Goal: Task Accomplishment & Management: Manage account settings

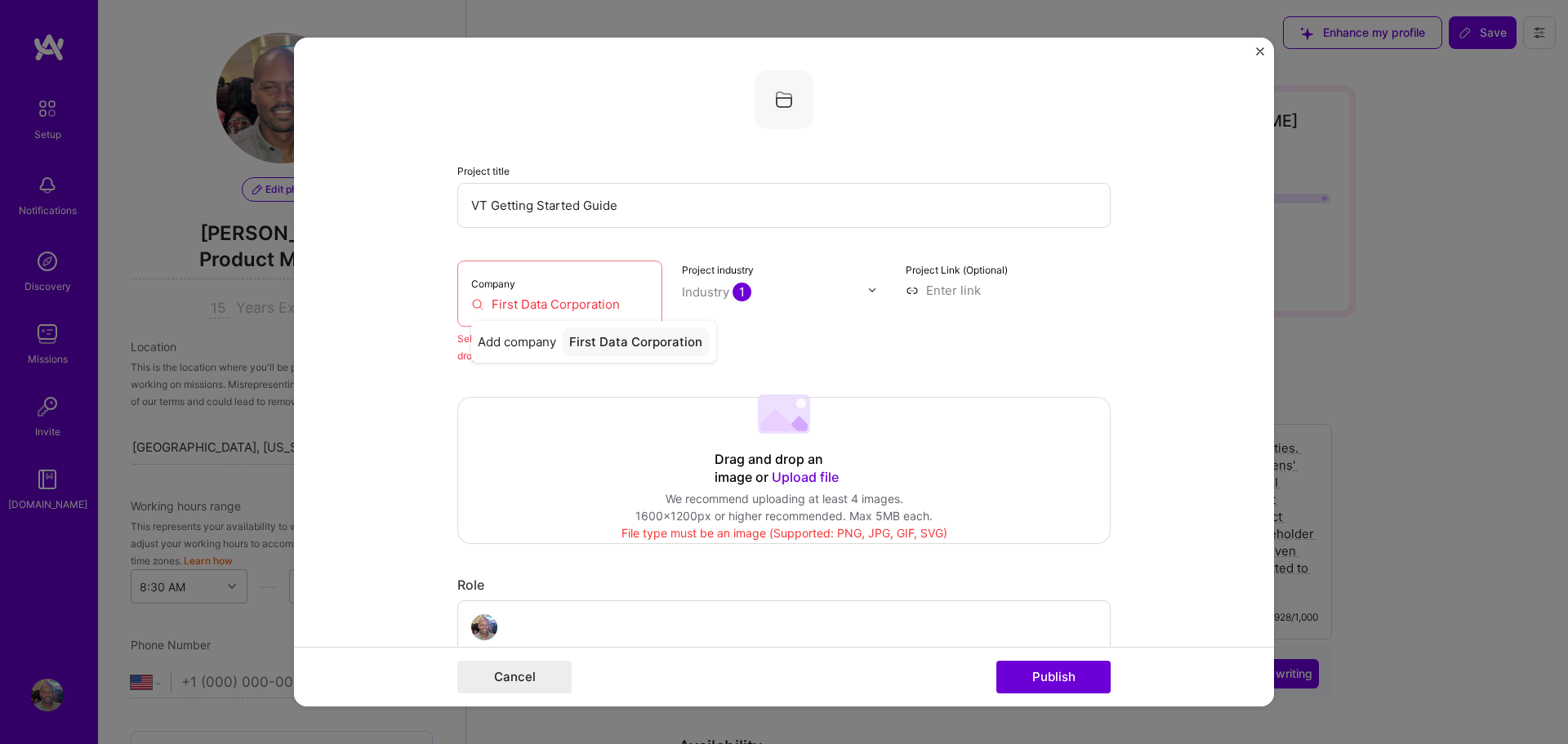
select select "US"
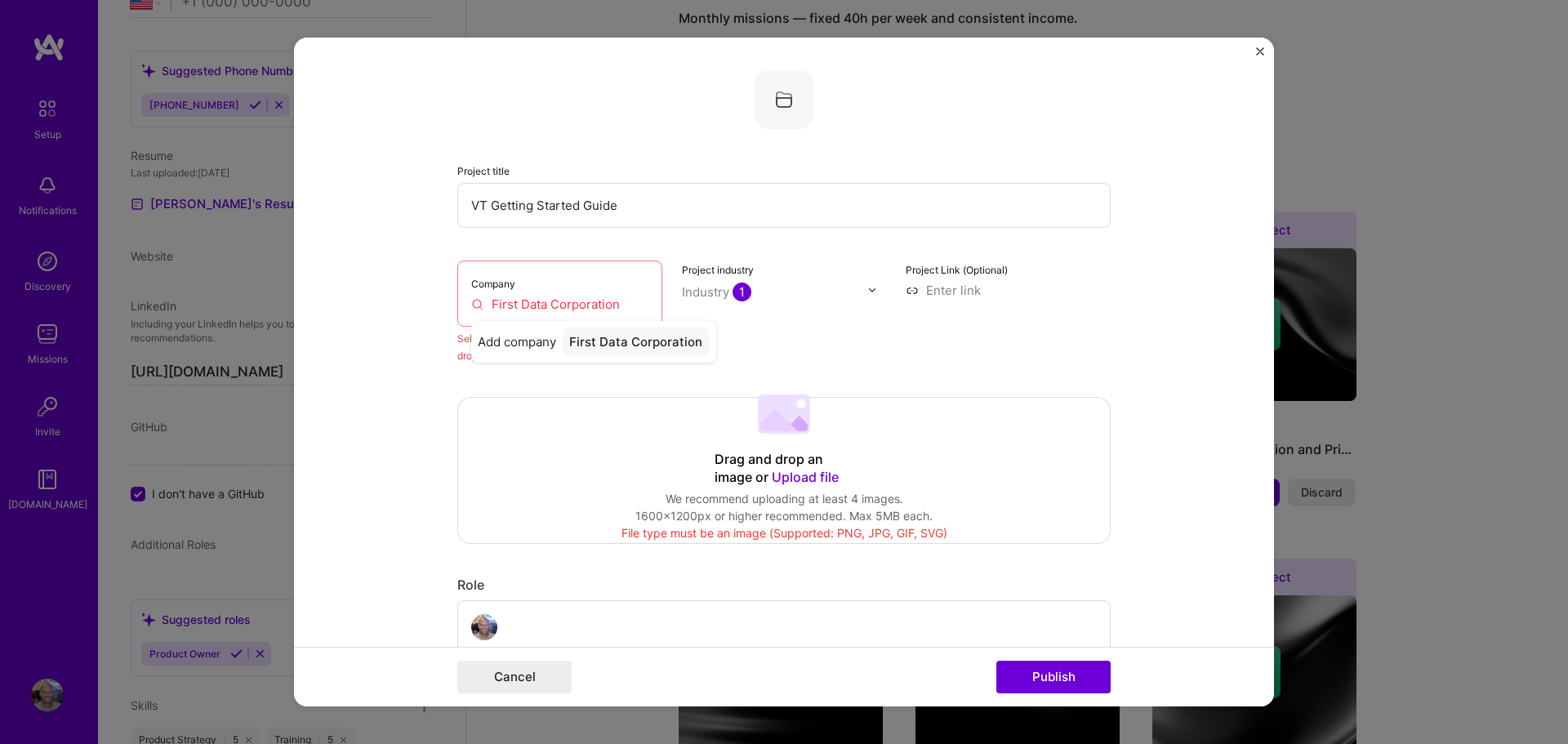
click at [800, 479] on span "Upload file" at bounding box center [805, 478] width 67 height 16
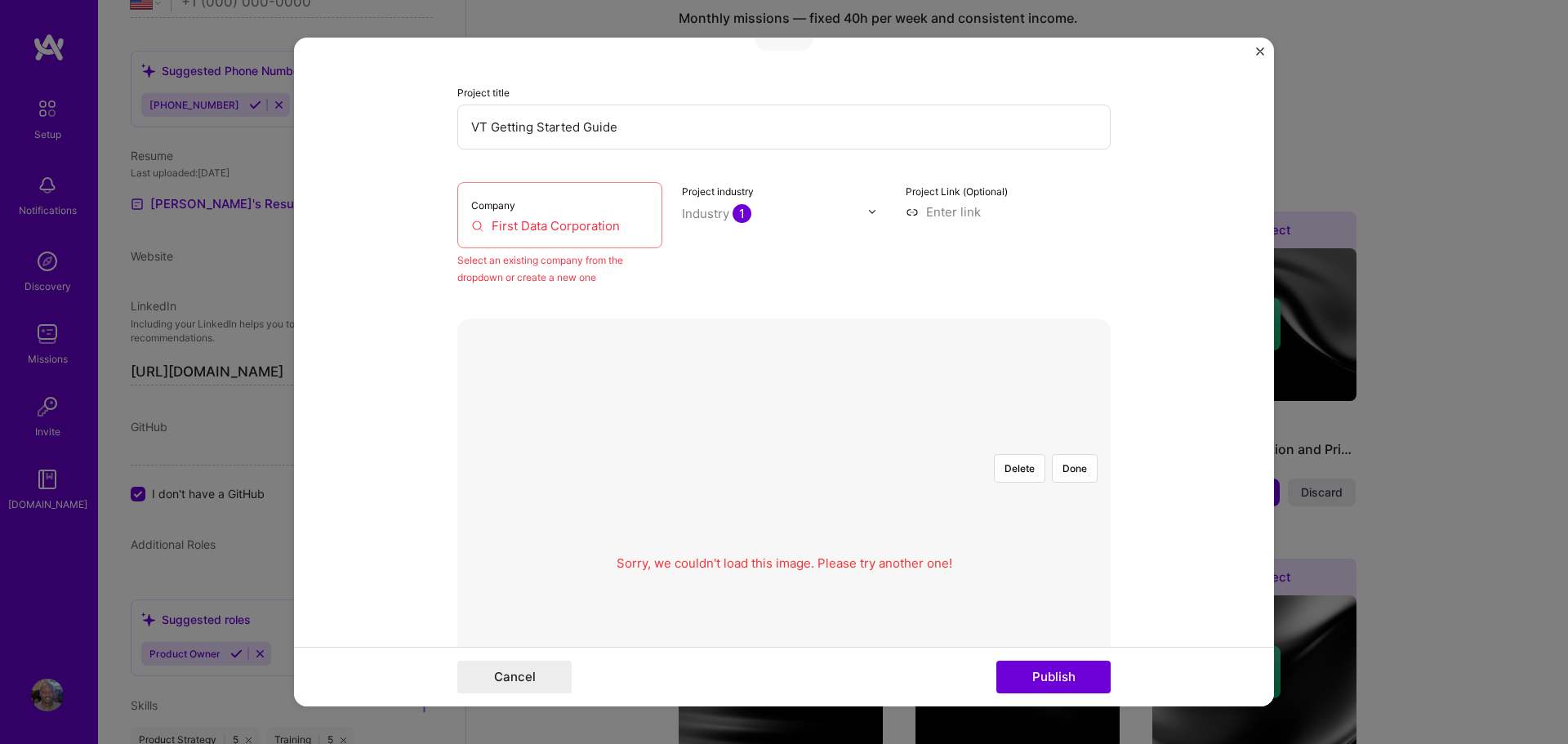
scroll to position [106, 0]
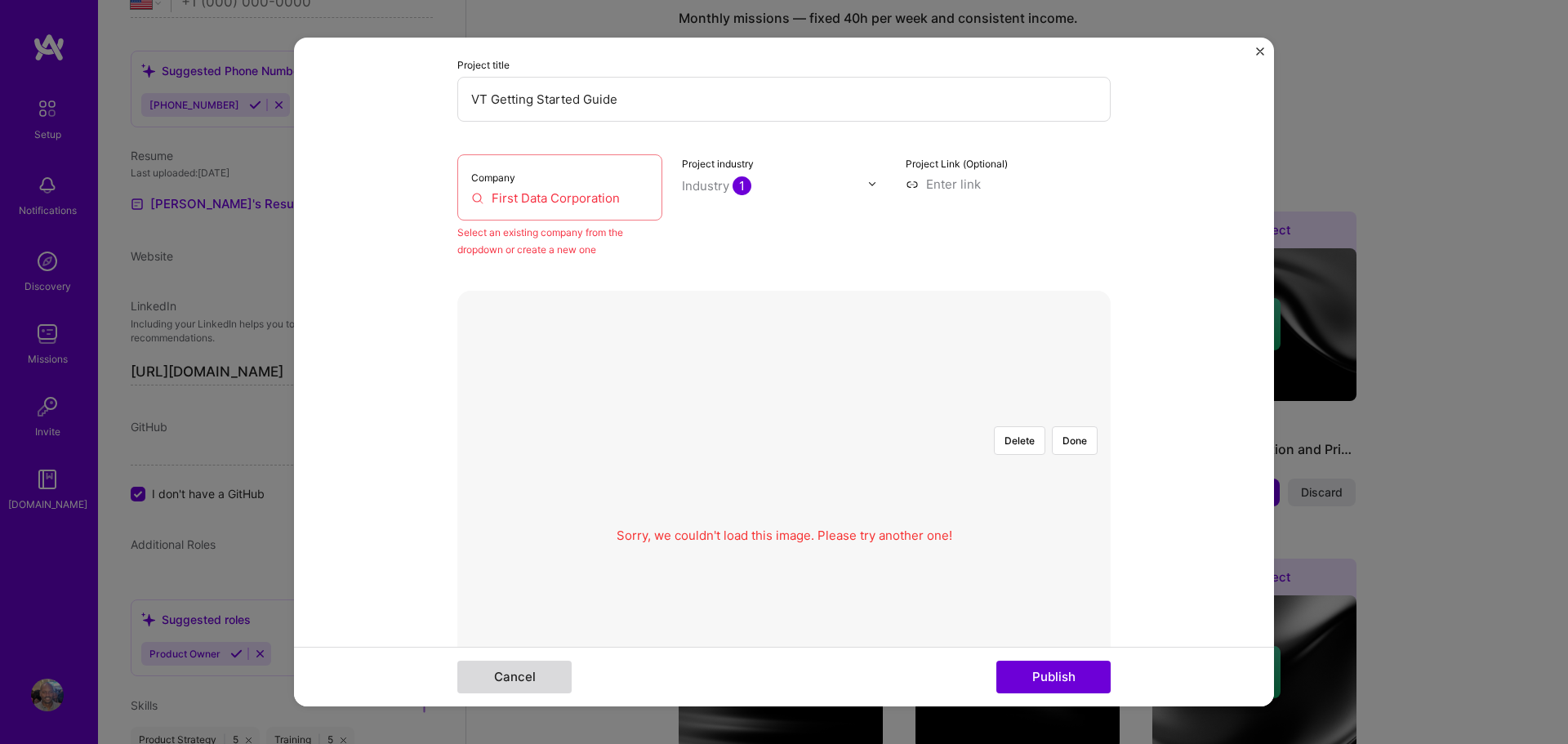
click at [515, 680] on button "Cancel" at bounding box center [514, 677] width 114 height 33
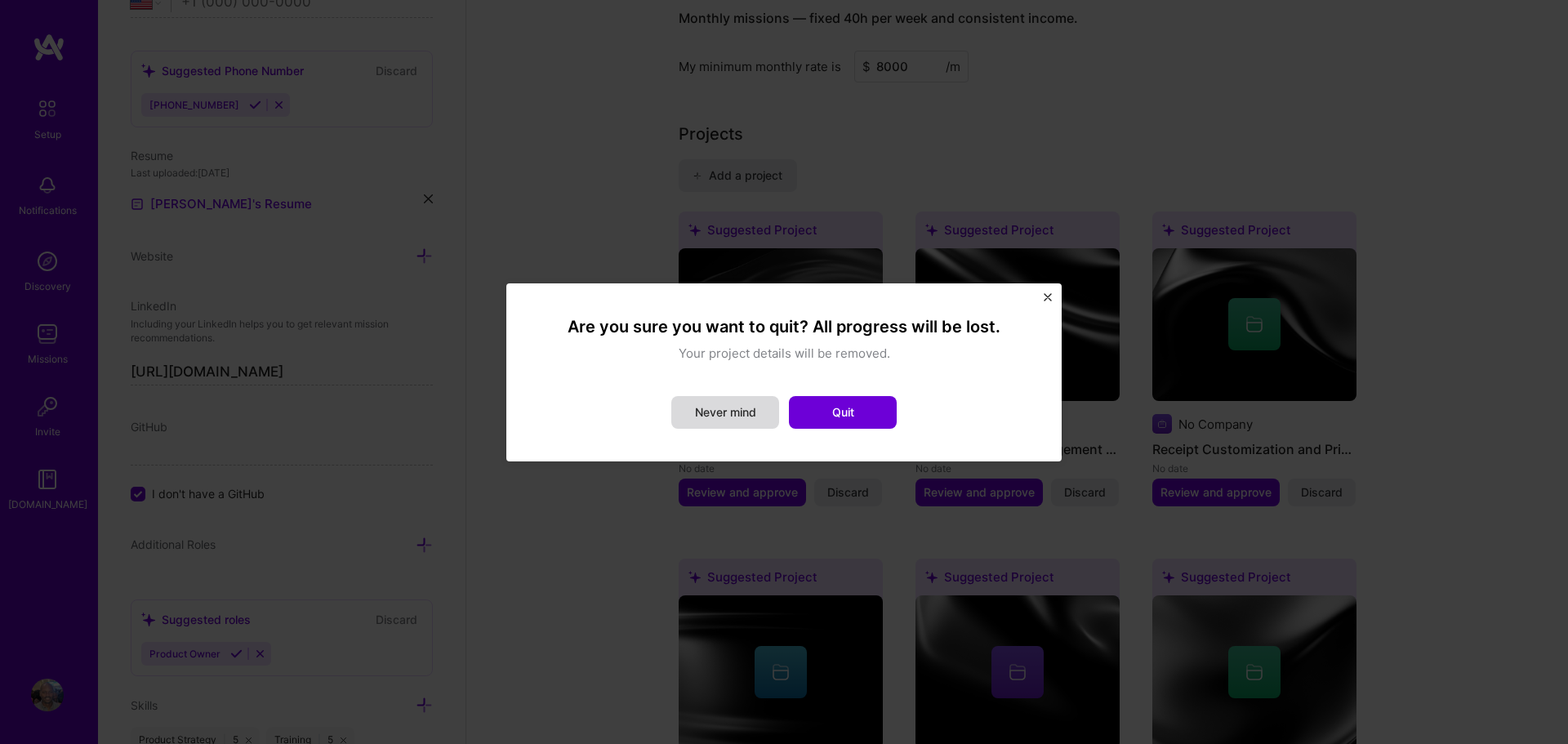
click at [747, 412] on button "Never mind" at bounding box center [725, 413] width 108 height 33
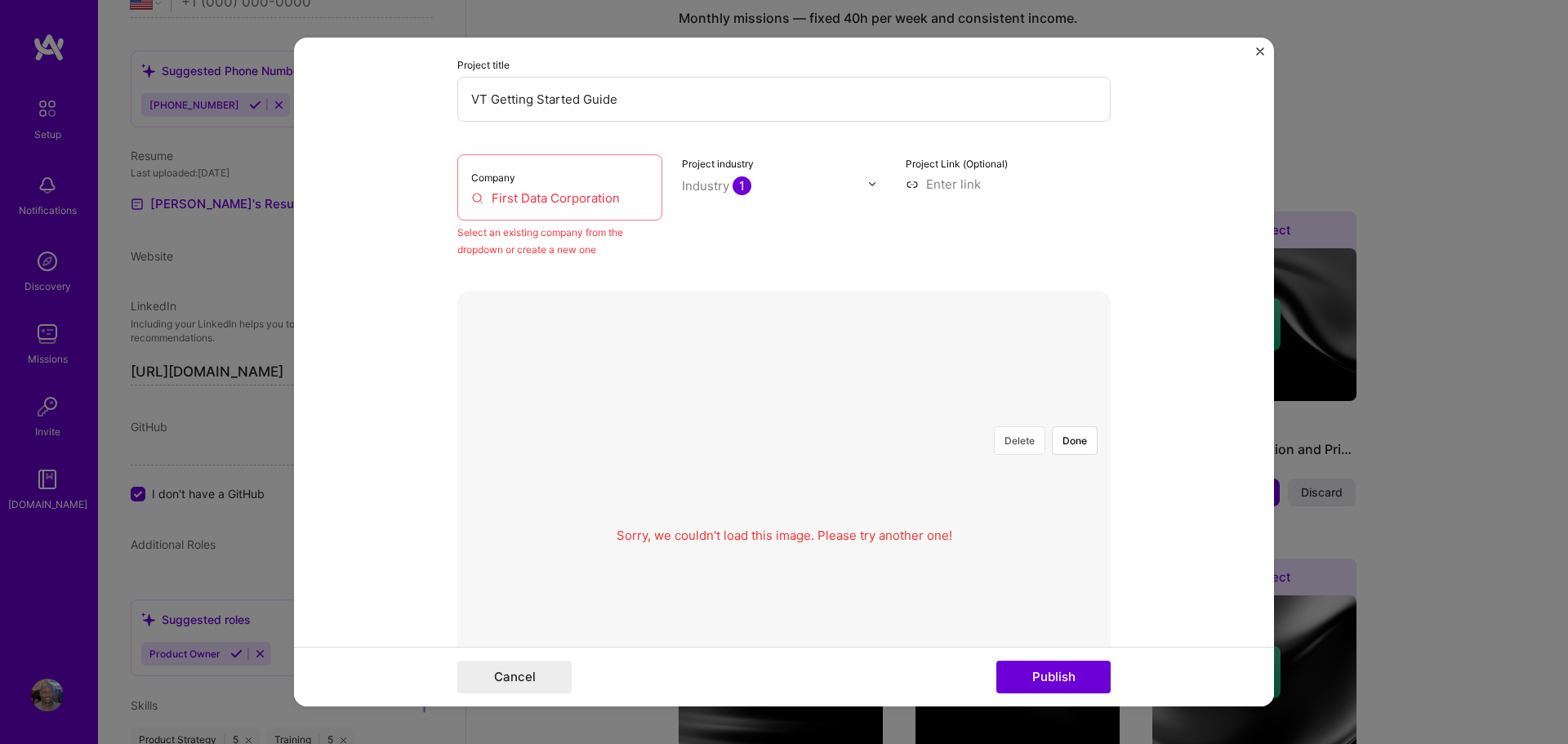
click at [1011, 437] on button "Delete" at bounding box center [1020, 440] width 51 height 28
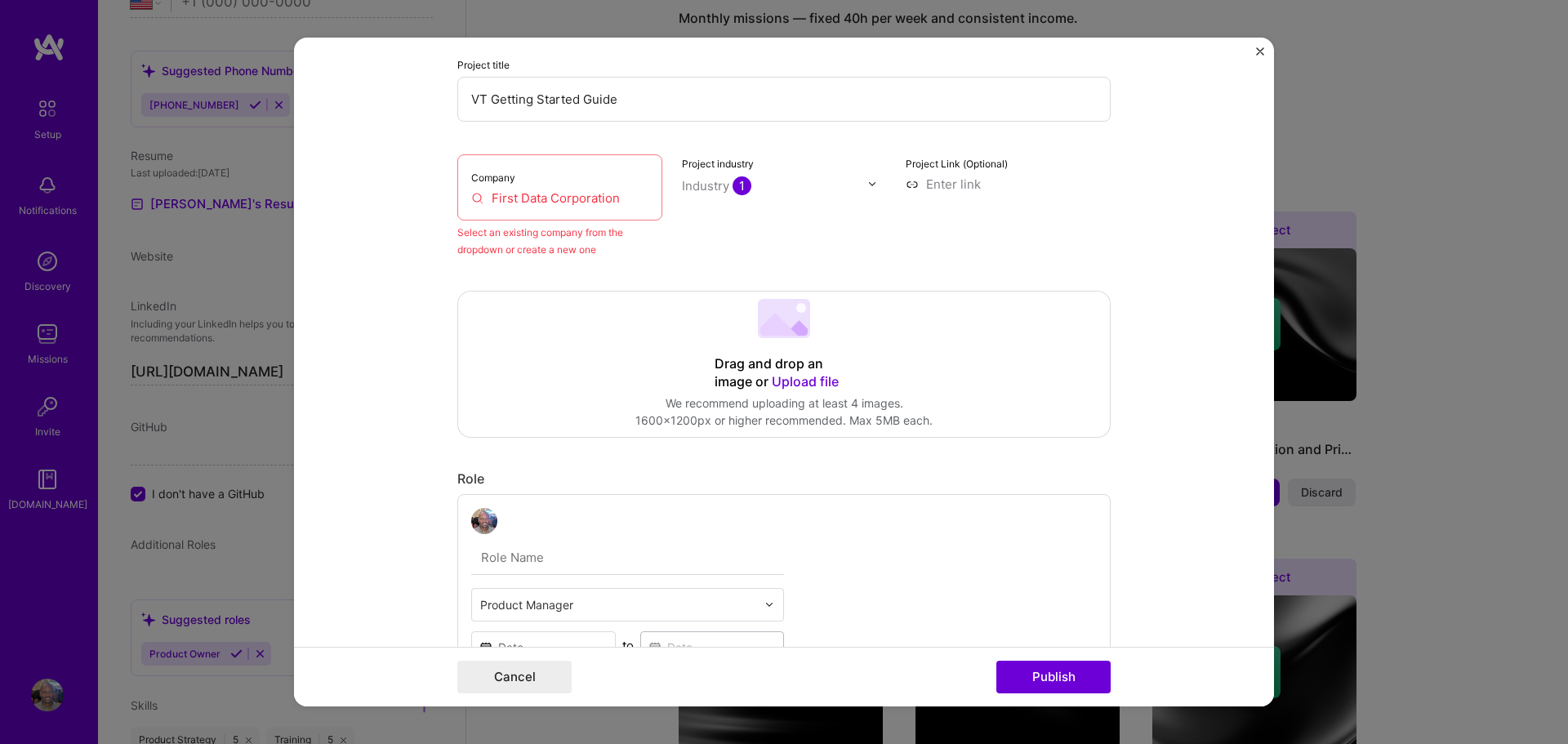
click at [800, 381] on span "Upload file" at bounding box center [805, 382] width 67 height 16
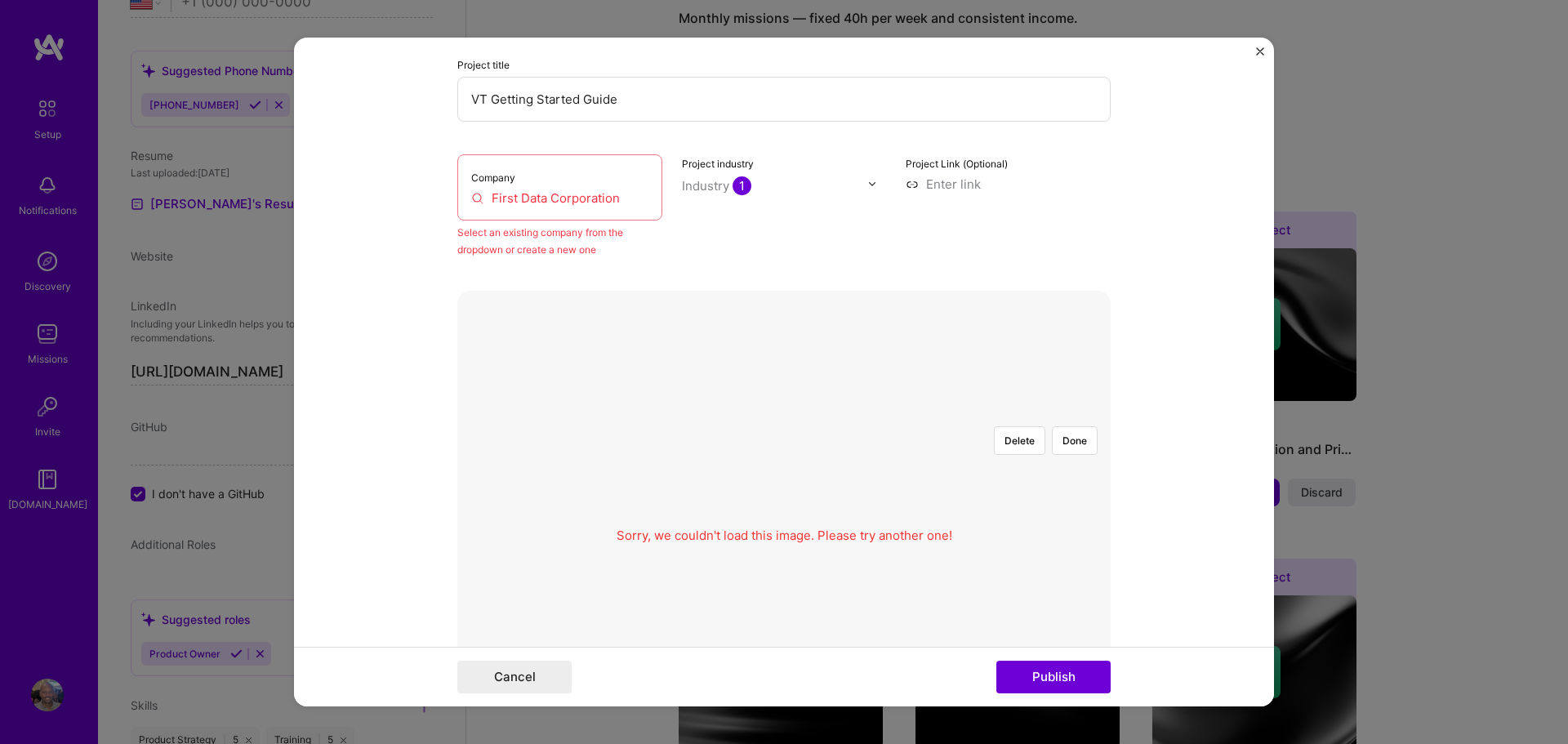
click at [1262, 50] on img "Close" at bounding box center [1260, 51] width 8 height 8
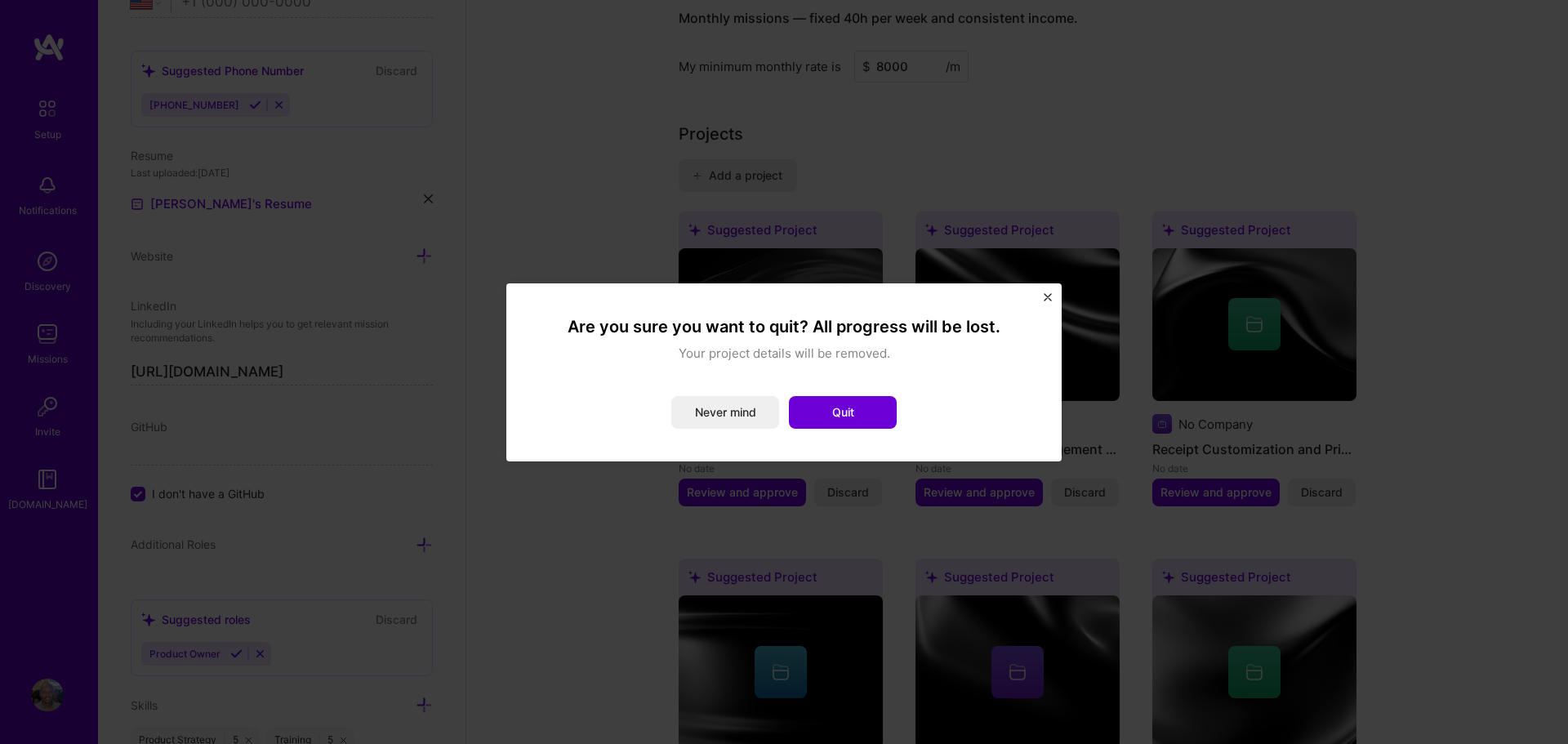
click at [843, 404] on button "Quit" at bounding box center [843, 413] width 108 height 33
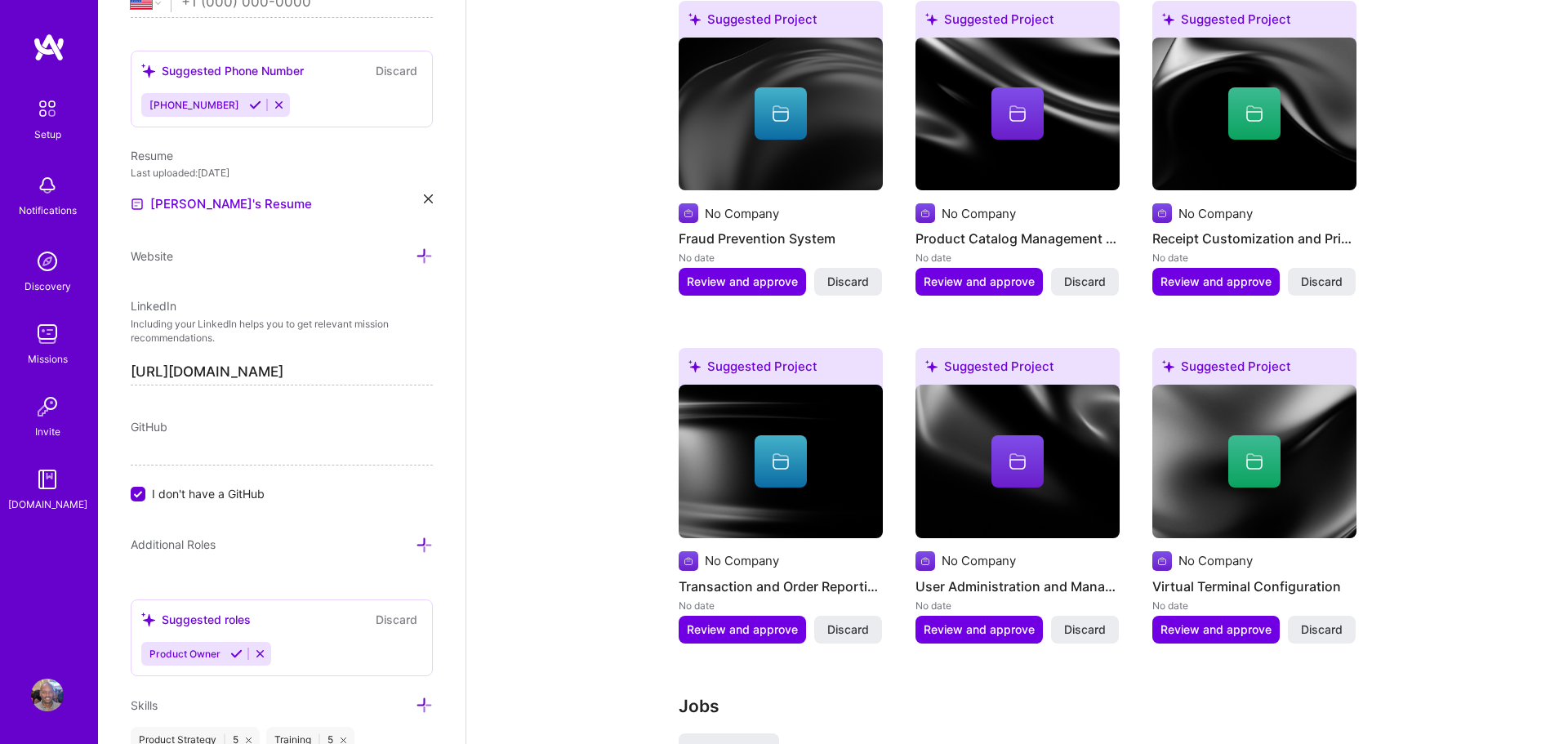
scroll to position [1176, 0]
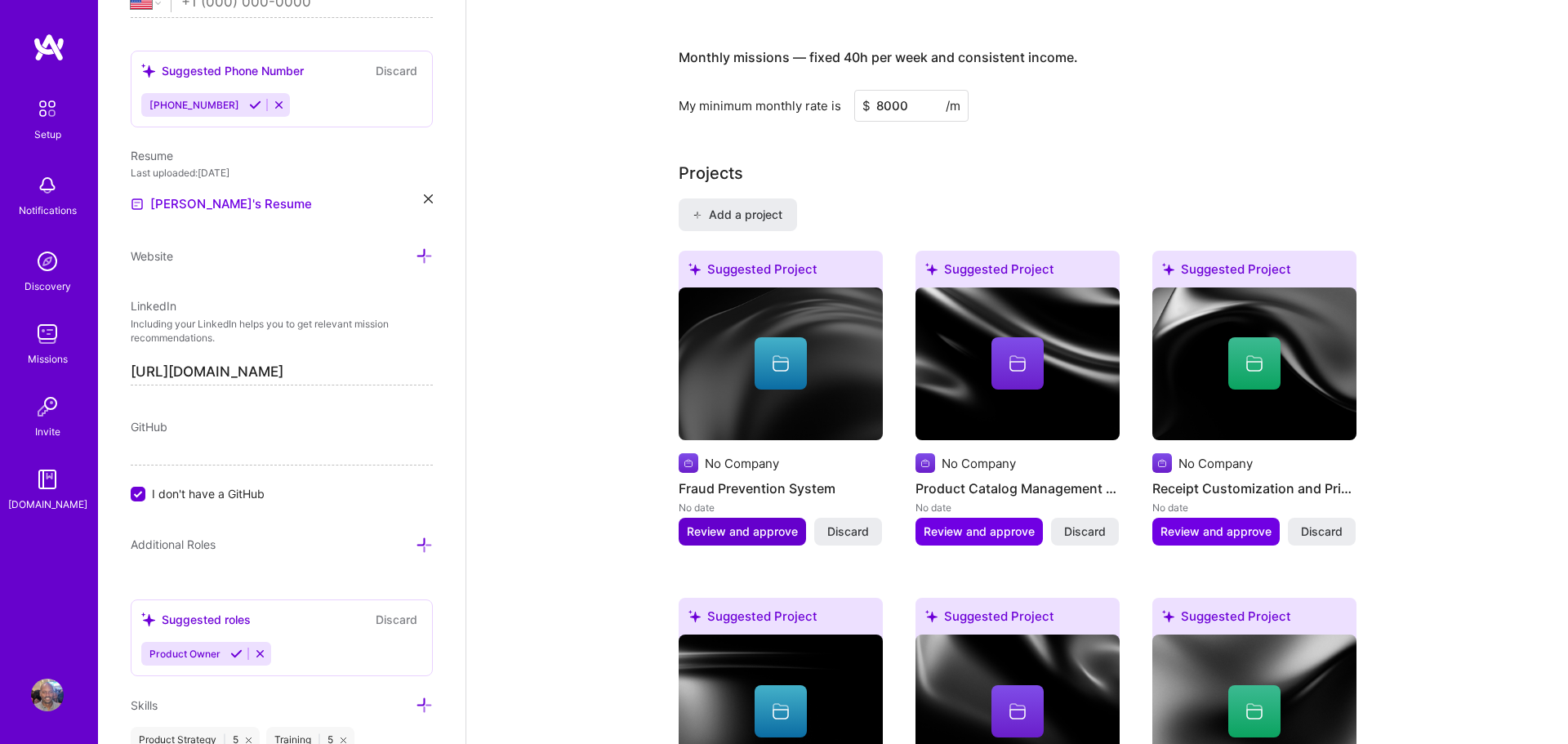
click at [746, 523] on span "Review and approve" at bounding box center [742, 532] width 111 height 16
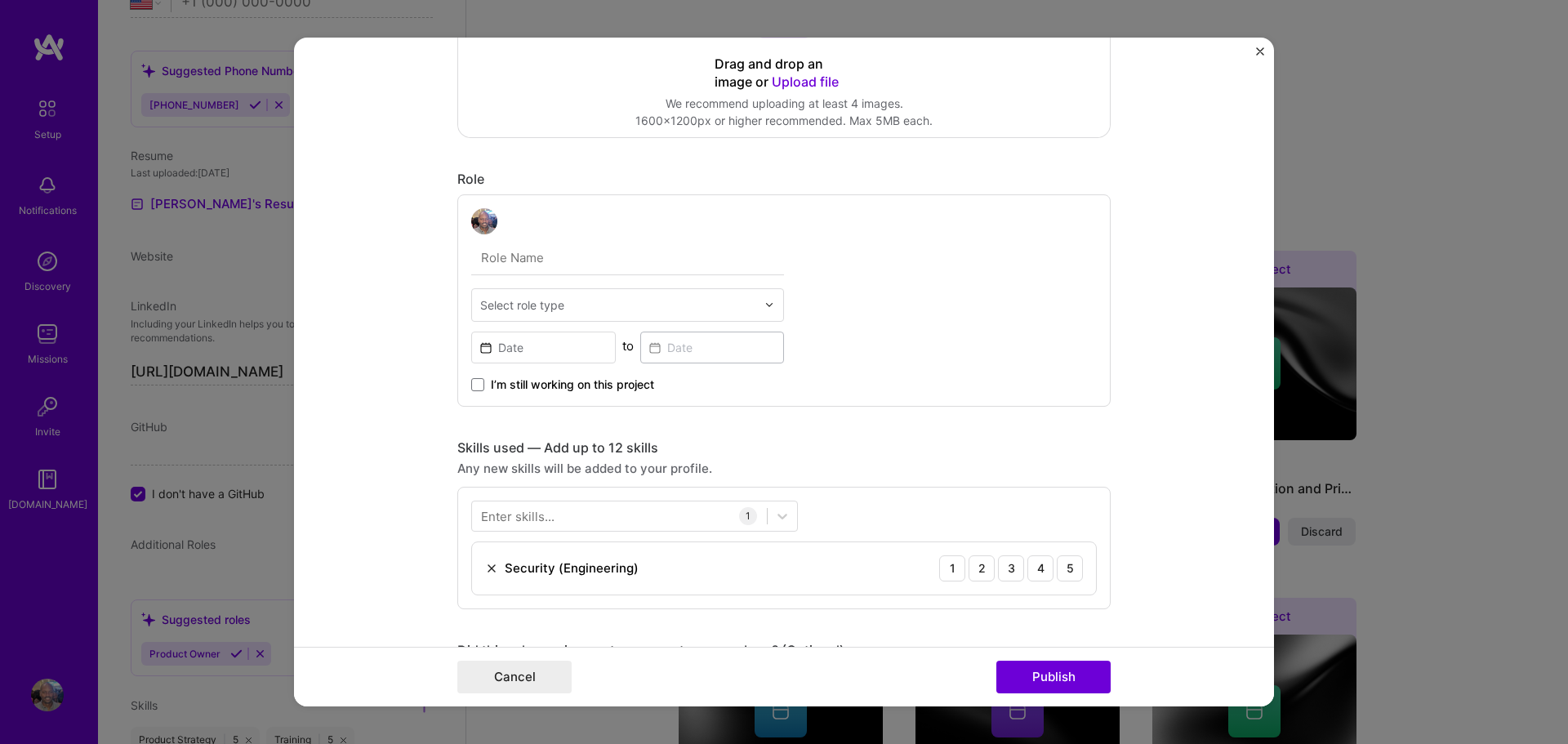
scroll to position [407, 0]
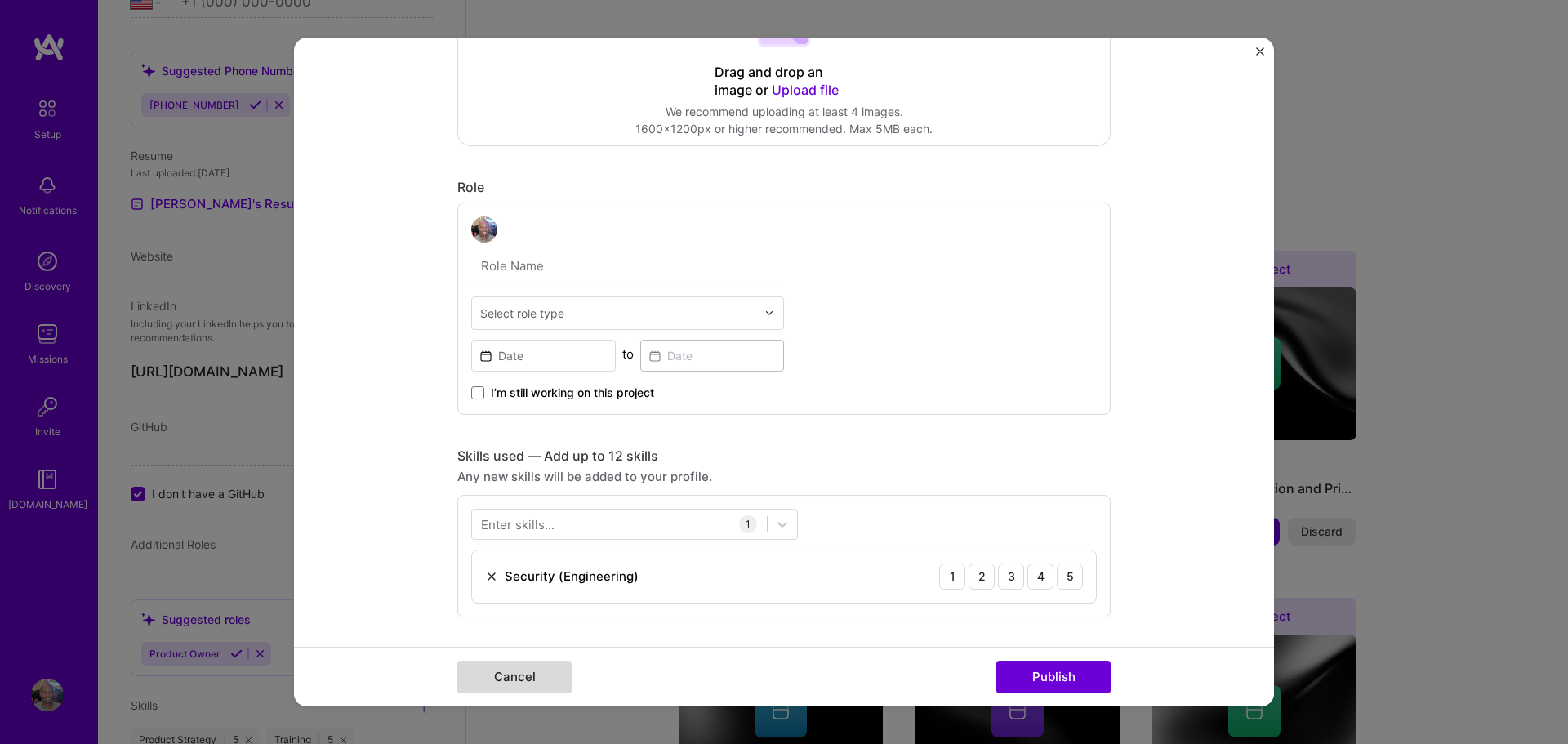
click at [532, 676] on button "Cancel" at bounding box center [514, 677] width 114 height 33
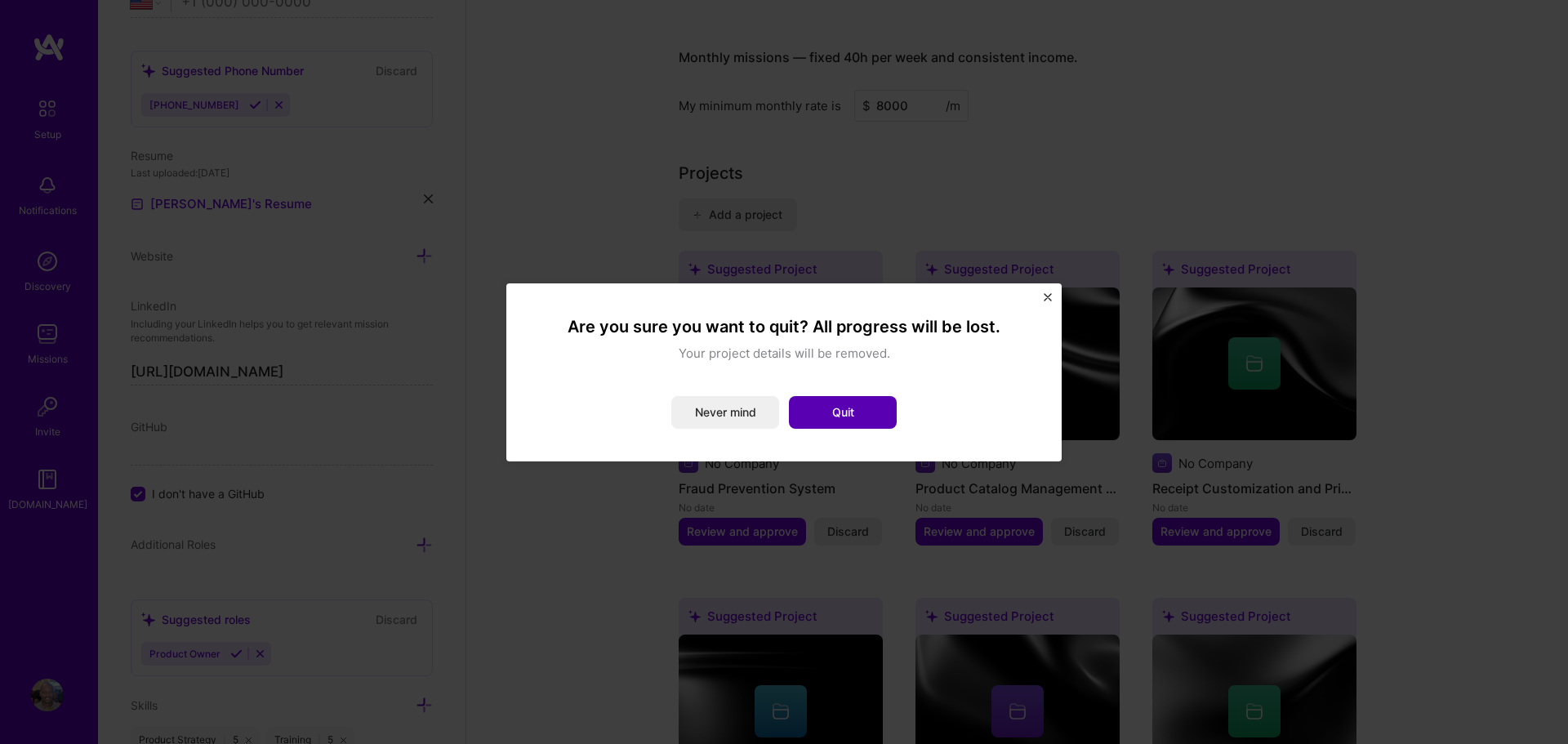
click at [860, 414] on button "Quit" at bounding box center [843, 413] width 108 height 33
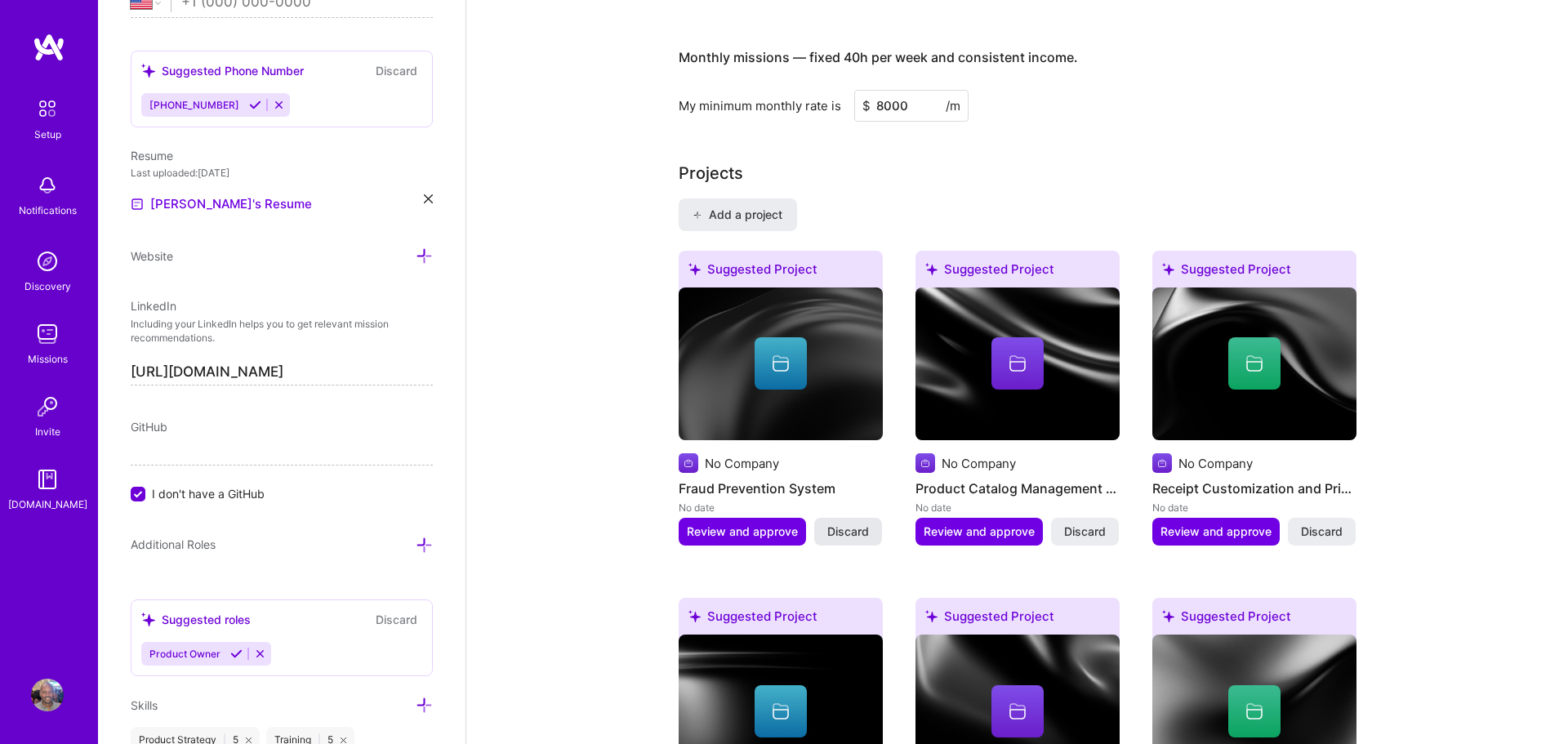
click at [851, 523] on span "Discard" at bounding box center [849, 532] width 42 height 16
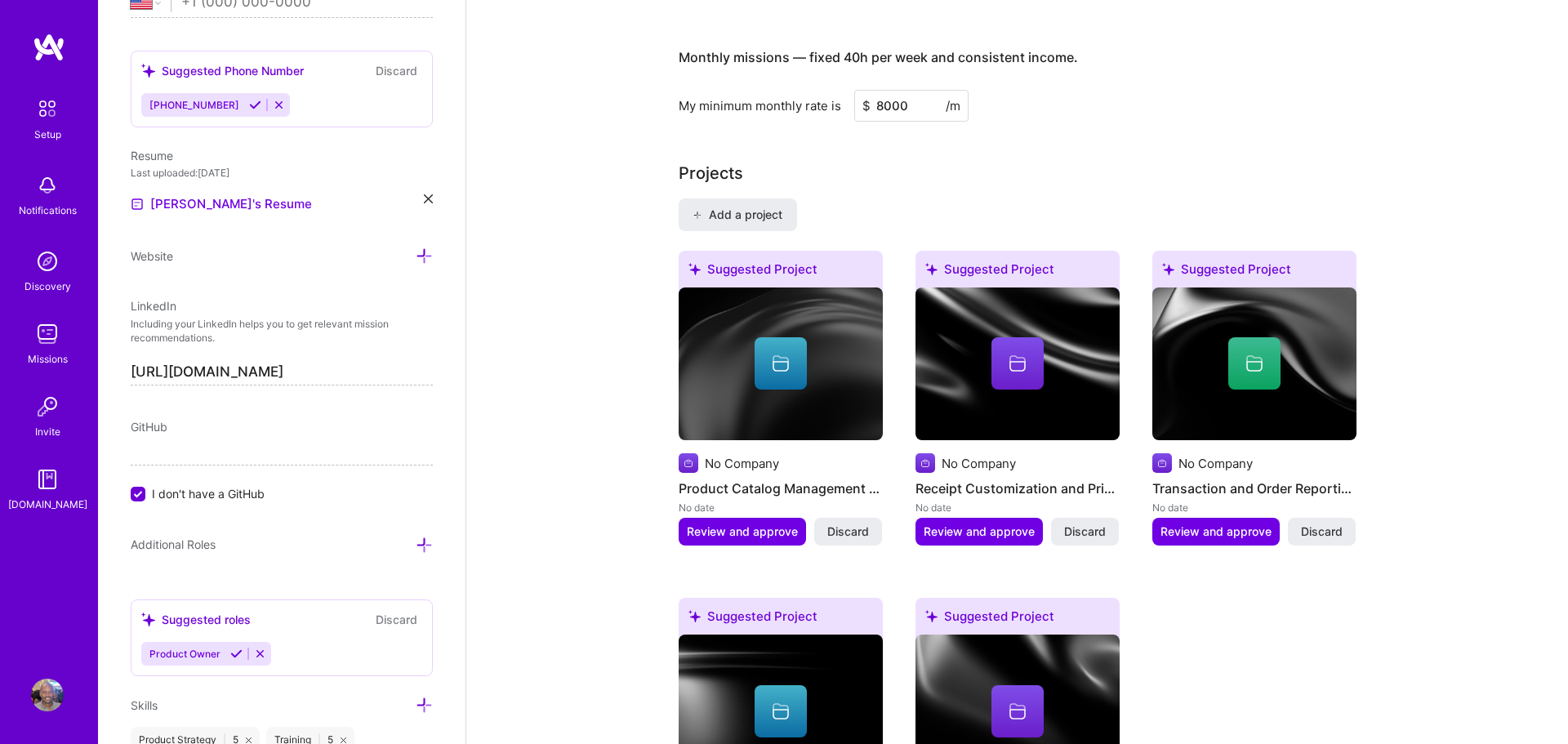
click at [851, 523] on span "Discard" at bounding box center [849, 532] width 42 height 16
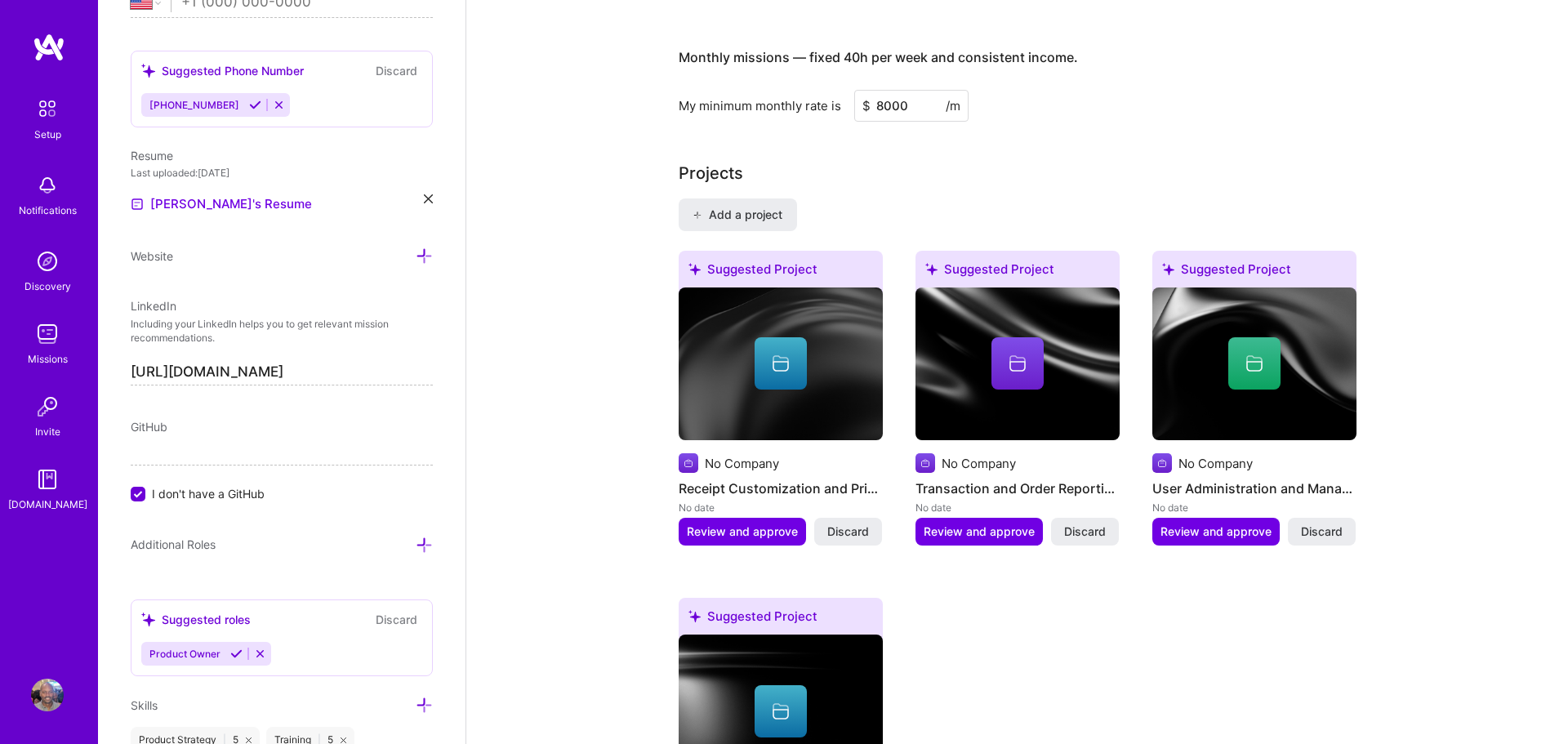
click at [851, 523] on span "Discard" at bounding box center [849, 532] width 42 height 16
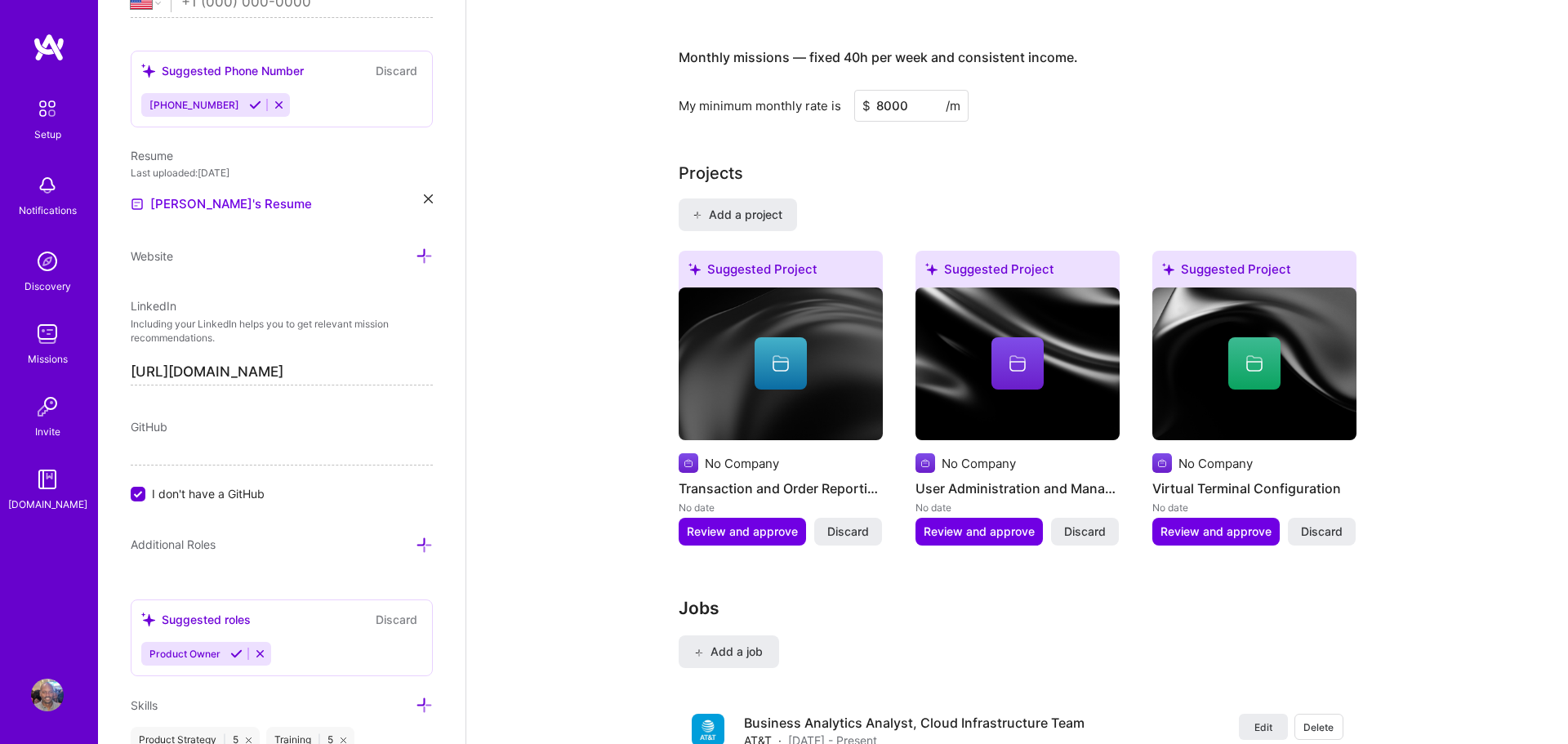
click at [851, 523] on span "Discard" at bounding box center [849, 532] width 42 height 16
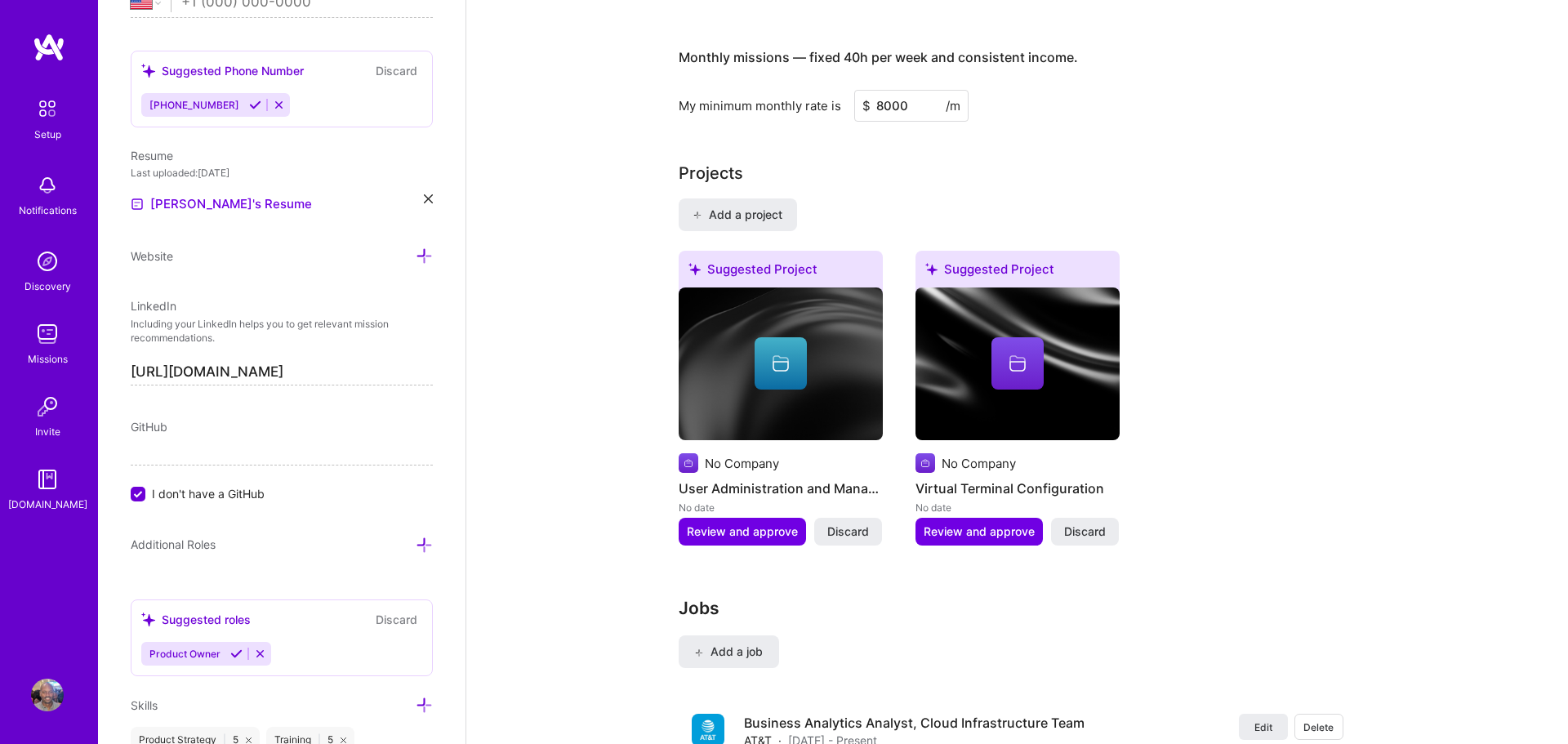
click at [851, 523] on span "Discard" at bounding box center [849, 532] width 42 height 16
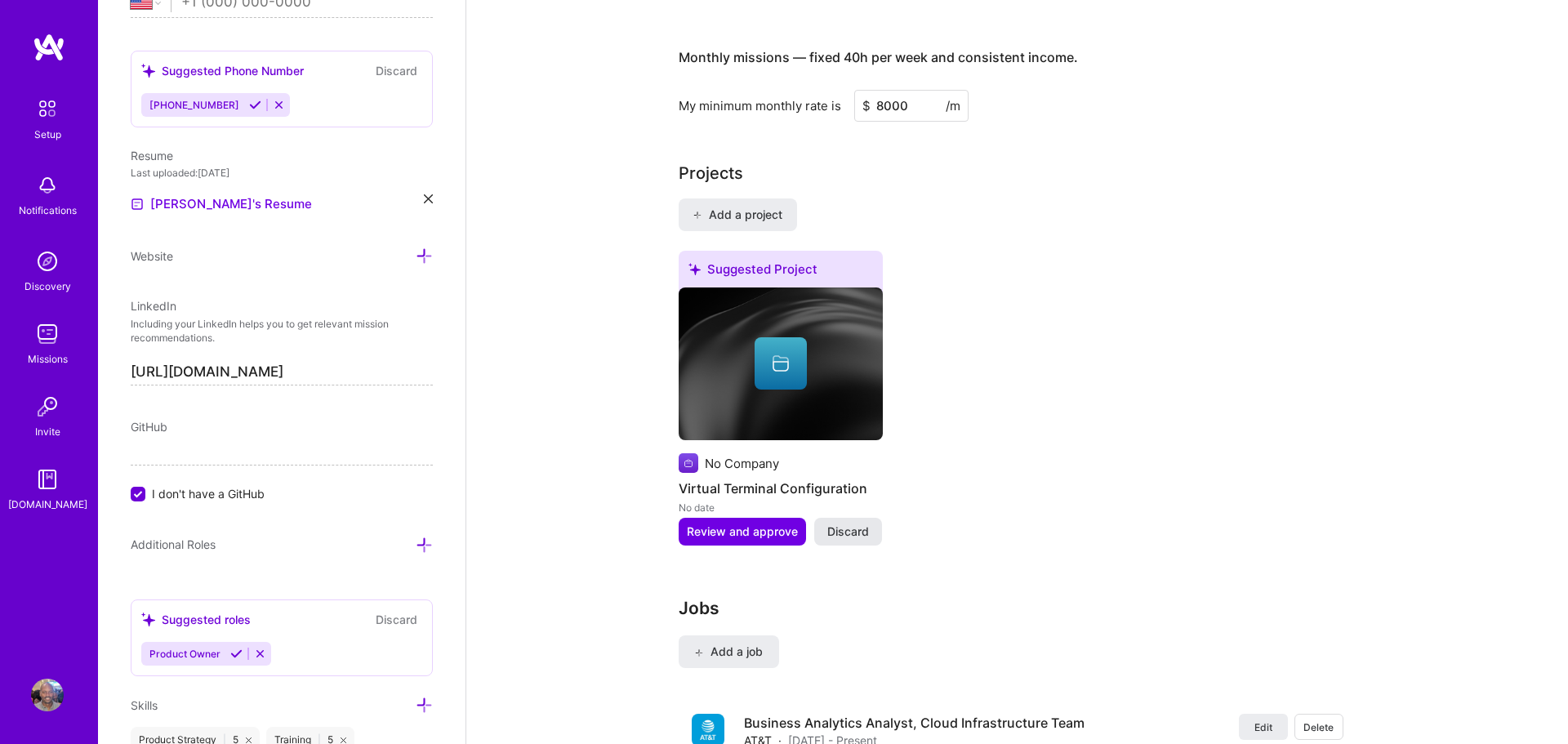
click at [851, 523] on span "Discard" at bounding box center [849, 532] width 42 height 16
